Goal: Task Accomplishment & Management: Manage account settings

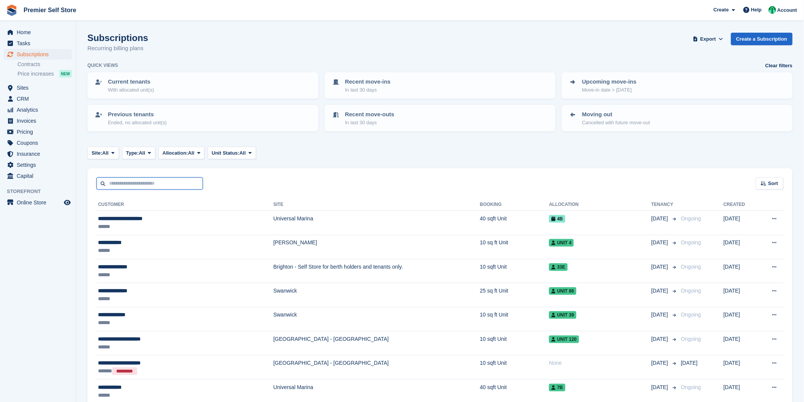
click at [157, 185] on input "text" at bounding box center [150, 183] width 106 height 13
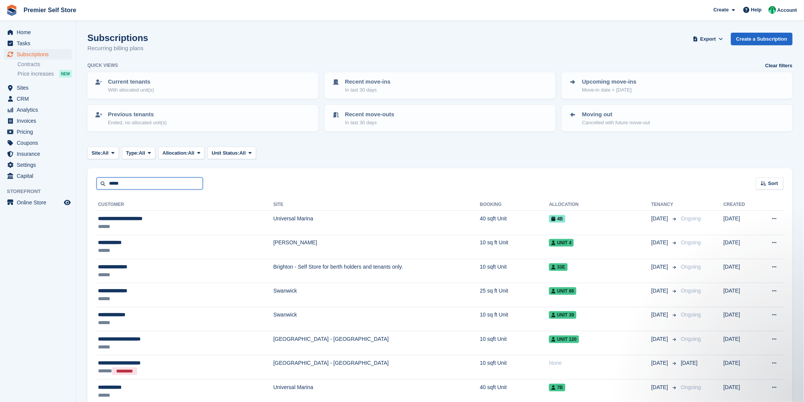
type input "*****"
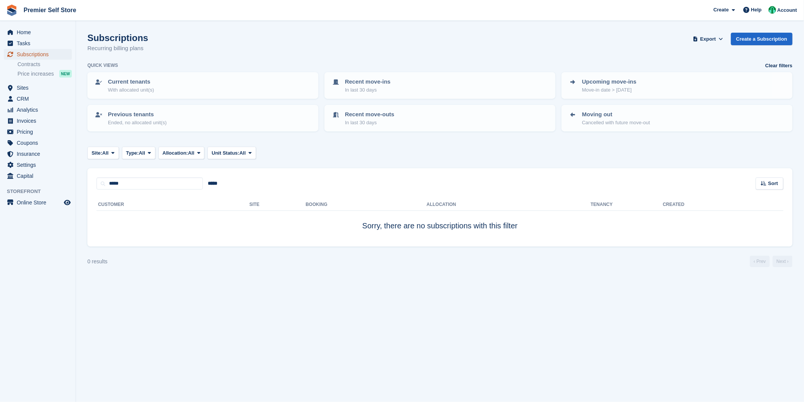
click at [31, 52] on span "Subscriptions" at bounding box center [40, 54] width 46 height 11
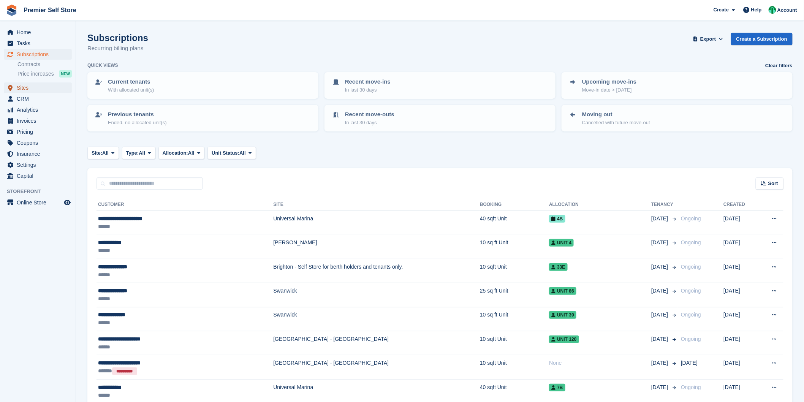
click at [29, 88] on span "Sites" at bounding box center [40, 87] width 46 height 11
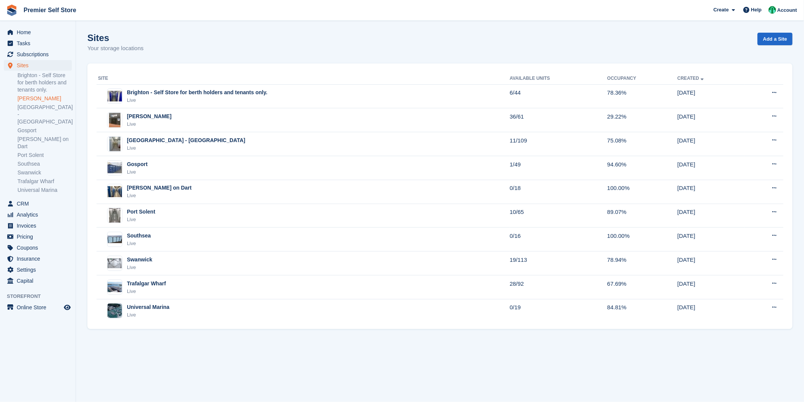
click at [40, 99] on link "[PERSON_NAME]" at bounding box center [44, 98] width 54 height 7
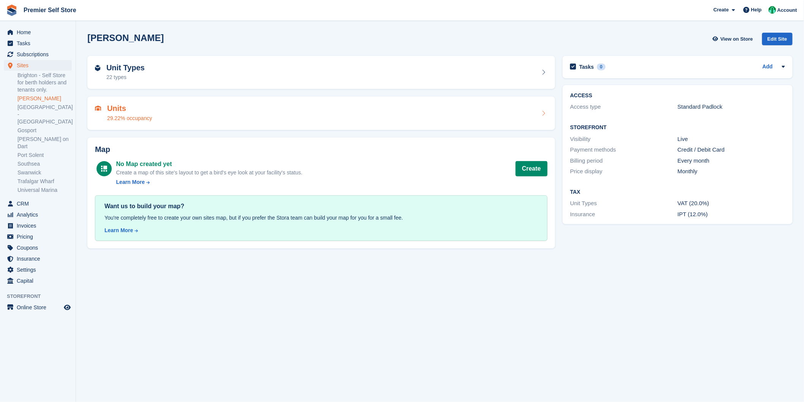
click at [141, 114] on div "29.22% occupancy" at bounding box center [129, 118] width 45 height 8
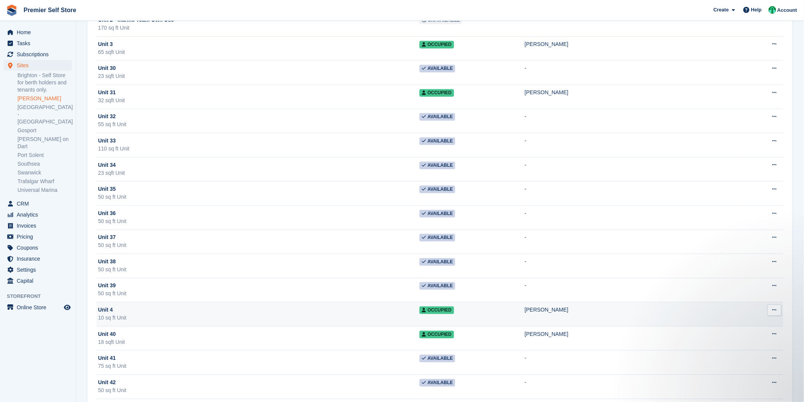
click at [181, 314] on div "Unit 4" at bounding box center [259, 310] width 322 height 8
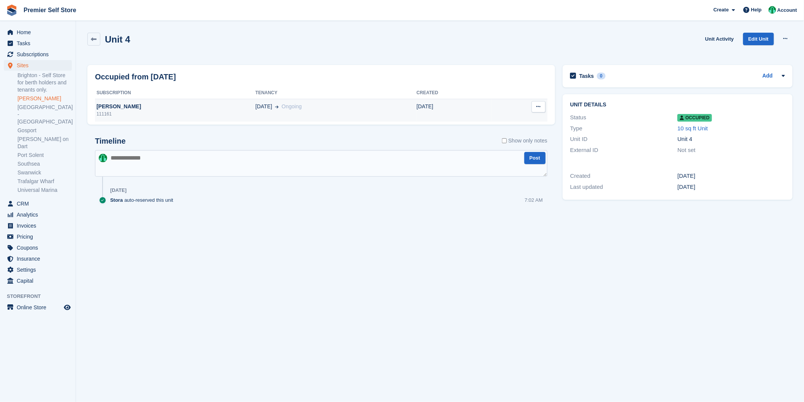
click at [185, 112] on div "111161" at bounding box center [175, 114] width 160 height 7
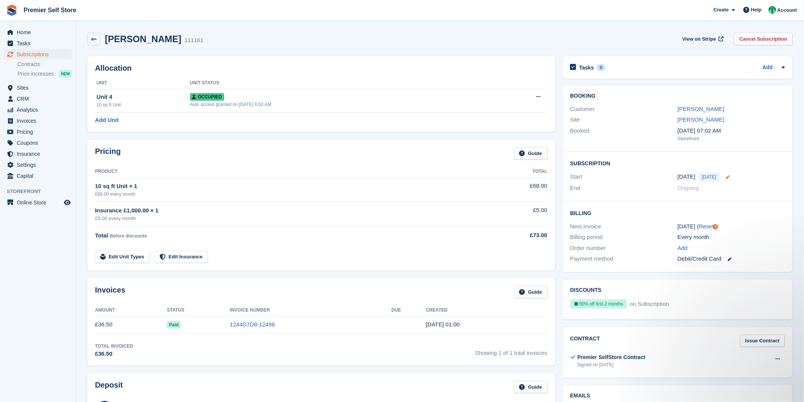
click at [726, 176] on icon at bounding box center [728, 177] width 4 height 4
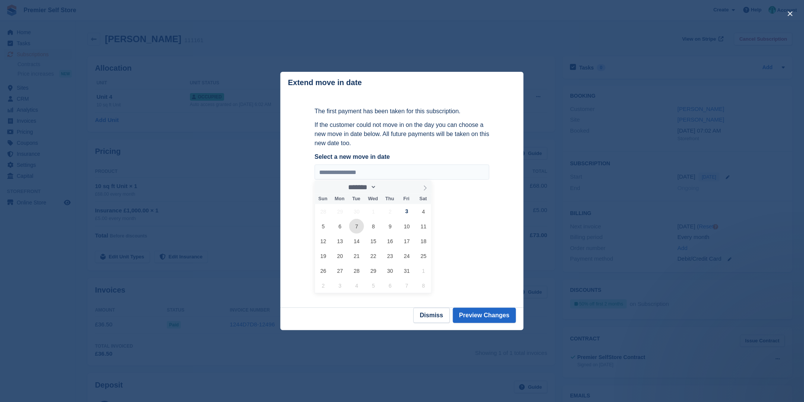
click at [359, 227] on span "7" at bounding box center [356, 226] width 15 height 15
type input "**********"
click at [488, 314] on button "Preview Changes" at bounding box center [484, 315] width 63 height 15
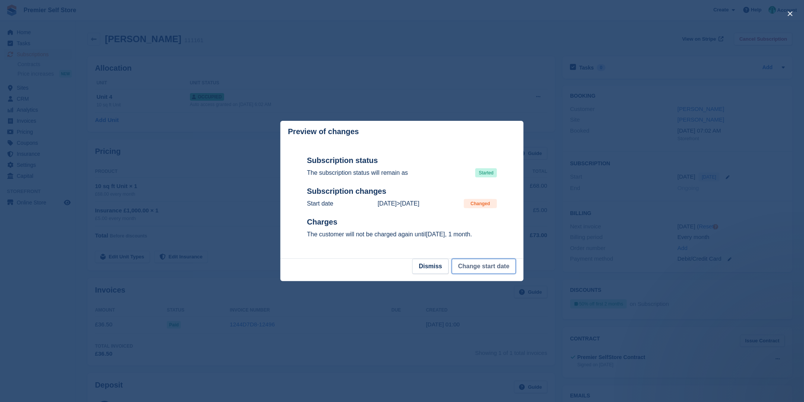
click at [485, 270] on button "Change start date" at bounding box center [484, 266] width 64 height 15
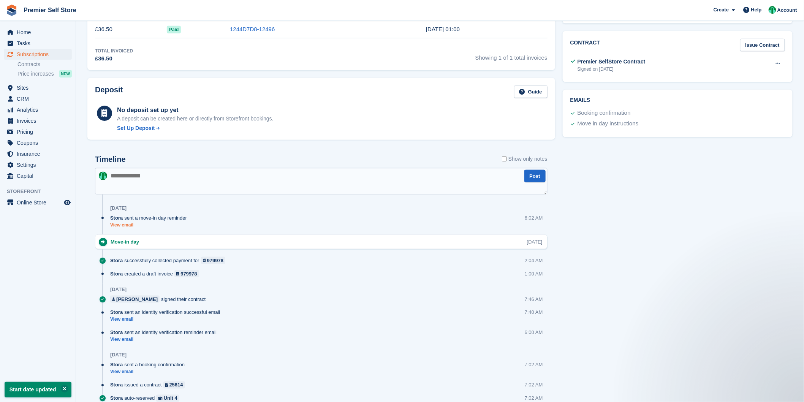
click at [122, 226] on link "View email" at bounding box center [150, 225] width 81 height 6
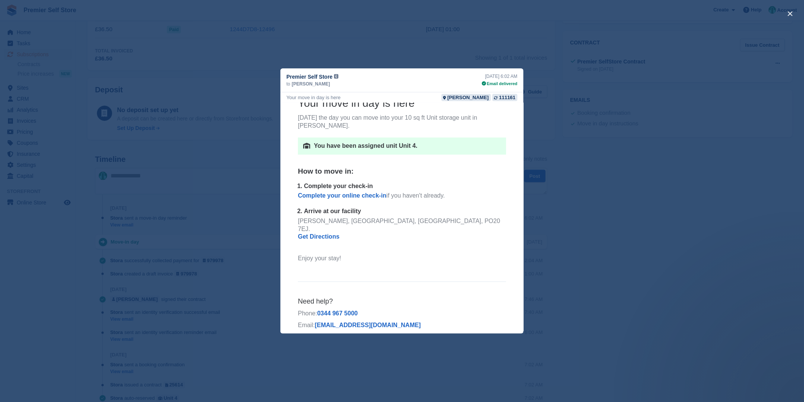
scroll to position [341, 0]
click at [630, 223] on div "close" at bounding box center [402, 201] width 804 height 402
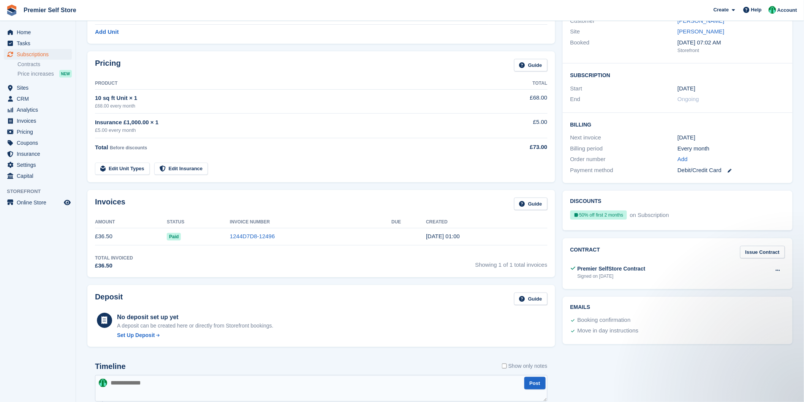
scroll to position [0, 0]
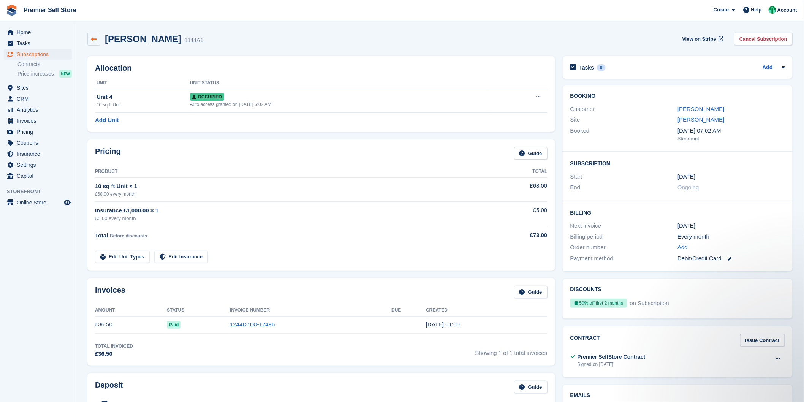
click at [94, 40] on icon at bounding box center [94, 39] width 6 height 6
